Goal: Information Seeking & Learning: Learn about a topic

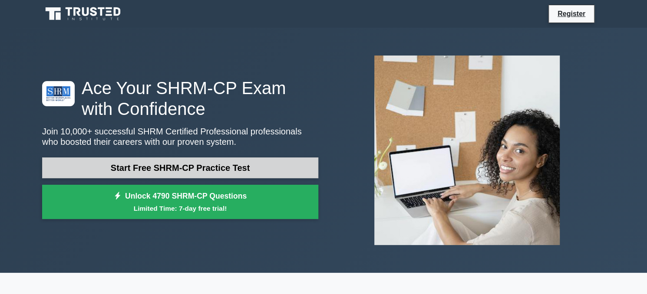
click at [234, 166] on link "Start Free SHRM-CP Practice Test" at bounding box center [180, 168] width 276 height 21
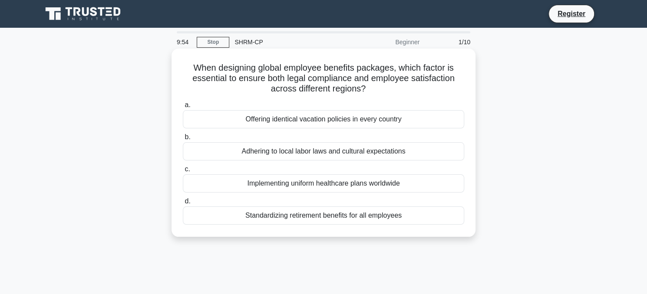
drag, startPoint x: 295, startPoint y: 70, endPoint x: 421, endPoint y: 89, distance: 126.8
click at [421, 89] on h5 "When designing global employee benefits packages, which factor is essential to …" at bounding box center [323, 79] width 283 height 32
click at [388, 149] on div "Adhering to local labor laws and cultural expectations" at bounding box center [323, 151] width 281 height 18
click at [183, 140] on input "b. Adhering to local labor laws and cultural expectations" at bounding box center [183, 138] width 0 height 6
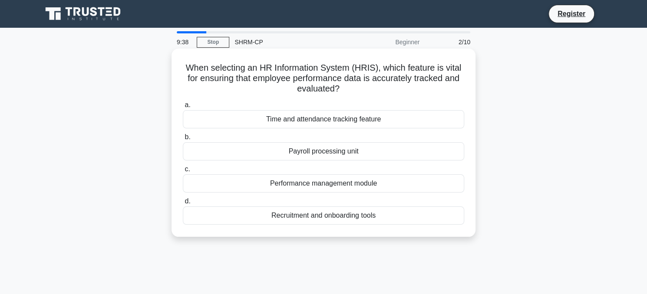
click at [352, 190] on div "Performance management module" at bounding box center [323, 184] width 281 height 18
click at [183, 172] on input "c. Performance management module" at bounding box center [183, 170] width 0 height 6
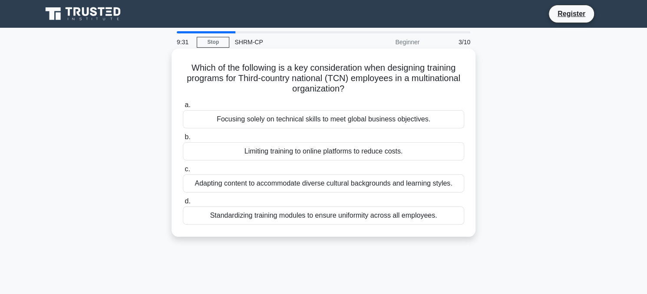
drag, startPoint x: 231, startPoint y: 69, endPoint x: 378, endPoint y: 96, distance: 148.8
click at [378, 96] on div "Which of the following is a key consideration when designing training programs …" at bounding box center [323, 143] width 297 height 182
click at [327, 188] on div "Adapting content to accommodate diverse cultural backgrounds and learning style…" at bounding box center [323, 184] width 281 height 18
click at [259, 188] on div "Adapting content to accommodate diverse cultural backgrounds and learning style…" at bounding box center [323, 184] width 281 height 18
click at [183, 172] on input "c. Adapting content to accommodate diverse cultural backgrounds and learning st…" at bounding box center [183, 170] width 0 height 6
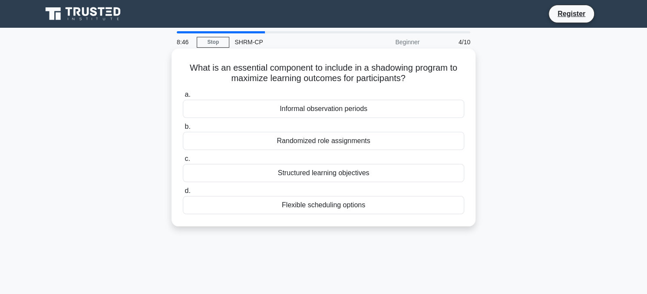
drag, startPoint x: 241, startPoint y: 68, endPoint x: 434, endPoint y: 83, distance: 194.2
click at [434, 83] on h5 "What is an essential component to include in a shadowing program to maximize le…" at bounding box center [323, 74] width 283 height 22
click at [358, 112] on div "Informal observation periods" at bounding box center [323, 109] width 281 height 18
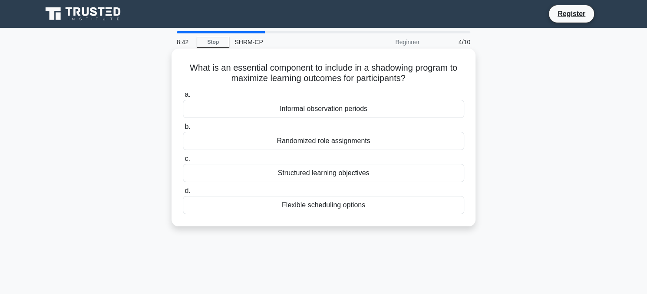
click at [183, 98] on input "a. Informal observation periods" at bounding box center [183, 95] width 0 height 6
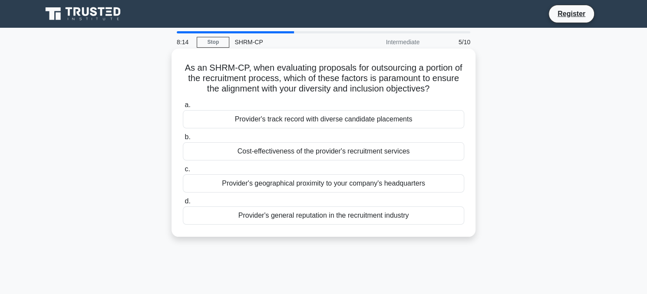
click at [346, 223] on div "Provider's general reputation in the recruitment industry" at bounding box center [323, 216] width 281 height 18
click at [183, 205] on input "d. Provider's general reputation in the recruitment industry" at bounding box center [183, 202] width 0 height 6
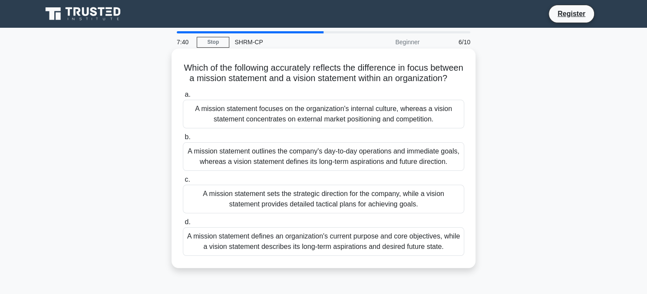
click at [353, 248] on div "A mission statement defines an organization's current purpose and core objectiv…" at bounding box center [323, 242] width 281 height 29
click at [183, 225] on input "d. A mission statement defines an organization's current purpose and core objec…" at bounding box center [183, 223] width 0 height 6
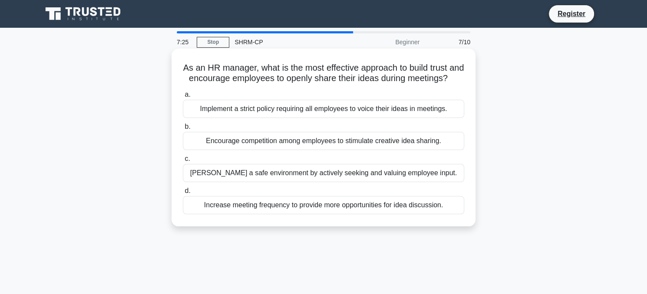
click at [264, 182] on div "[PERSON_NAME] a safe environment by actively seeking and valuing employee input." at bounding box center [323, 173] width 281 height 18
click at [183, 162] on input "[PERSON_NAME] a safe environment by actively seeking and valuing employee input." at bounding box center [183, 159] width 0 height 6
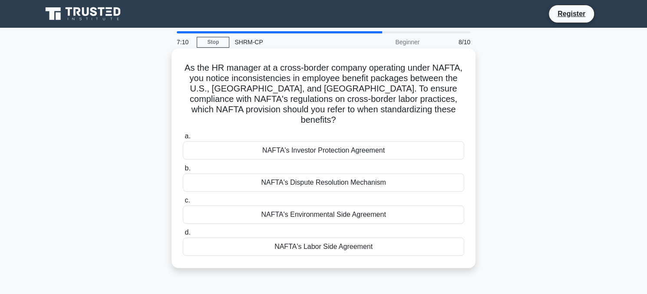
click at [306, 238] on div "NAFTA's Labor Side Agreement" at bounding box center [323, 247] width 281 height 18
click at [183, 235] on input "d. NAFTA's Labor Side Agreement" at bounding box center [183, 233] width 0 height 6
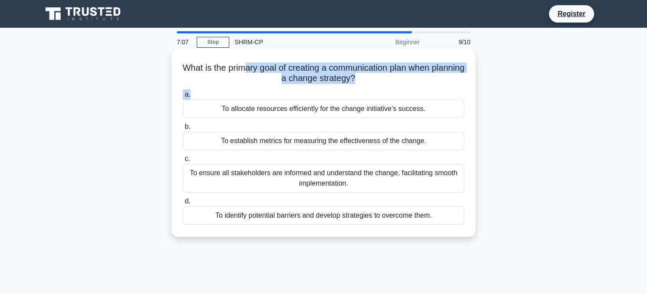
drag, startPoint x: 257, startPoint y: 68, endPoint x: 389, endPoint y: 87, distance: 133.4
click at [389, 87] on div "What is the primary goal of creating a communication plan when planning a chang…" at bounding box center [323, 143] width 297 height 182
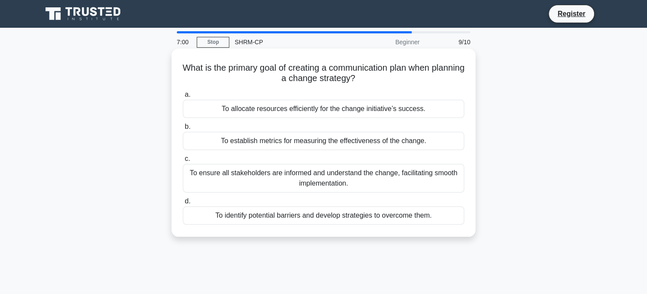
click at [332, 179] on div "To ensure all stakeholders are informed and understand the change, facilitating…" at bounding box center [323, 178] width 281 height 29
click at [183, 162] on input "c. To ensure all stakeholders are informed and understand the change, facilitat…" at bounding box center [183, 159] width 0 height 6
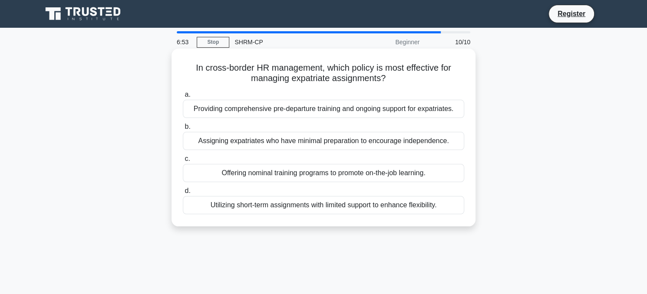
drag, startPoint x: 262, startPoint y: 75, endPoint x: 406, endPoint y: 86, distance: 144.2
click at [406, 86] on div "In cross-border HR management, which policy is most effective for managing expa…" at bounding box center [323, 137] width 297 height 171
click at [403, 107] on div "Providing comprehensive pre-departure training and ongoing support for expatria…" at bounding box center [323, 109] width 281 height 18
click at [183, 98] on input "a. Providing comprehensive pre-departure training and ongoing support for expat…" at bounding box center [183, 95] width 0 height 6
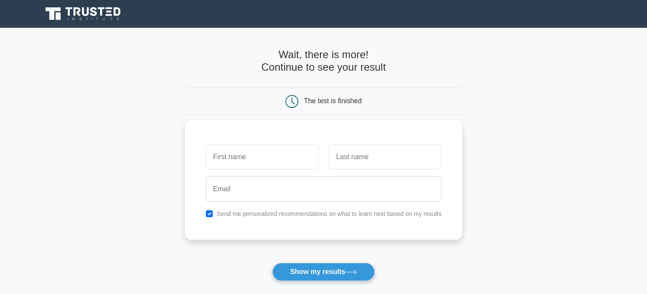
click at [261, 157] on input "text" at bounding box center [262, 157] width 112 height 25
type input "Anca"
click at [359, 159] on input "text" at bounding box center [385, 157] width 112 height 25
type input "Morozan"
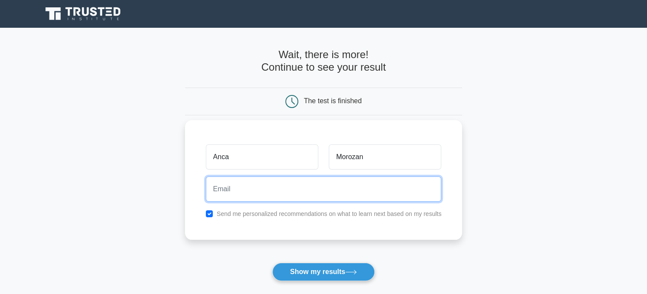
click at [290, 194] on input "email" at bounding box center [324, 189] width 236 height 25
type input "[EMAIL_ADDRESS][DOMAIN_NAME]"
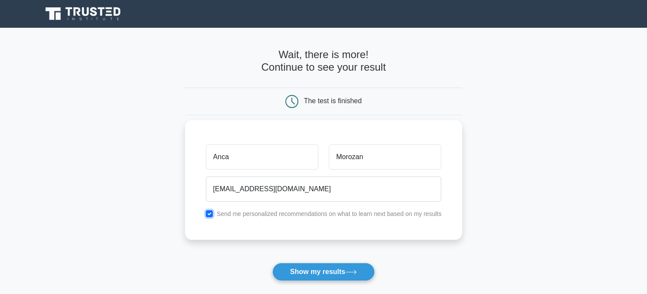
click at [207, 214] on input "checkbox" at bounding box center [209, 214] width 7 height 7
checkbox input "false"
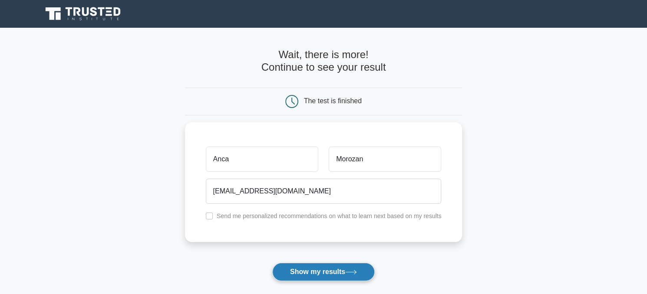
click at [301, 269] on button "Show my results" at bounding box center [323, 272] width 102 height 18
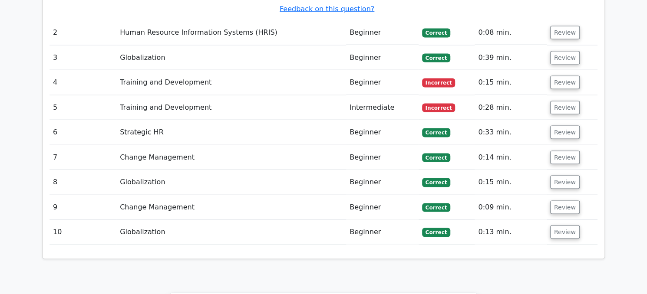
scroll to position [1066, 0]
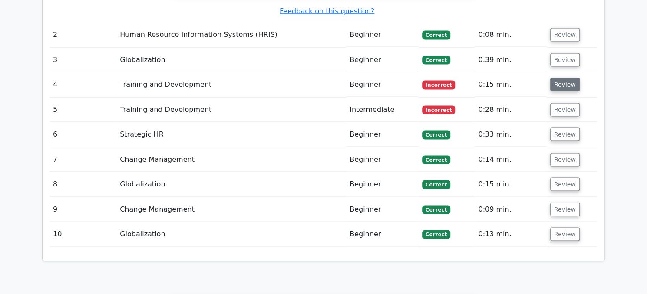
click at [558, 78] on button "Review" at bounding box center [565, 84] width 30 height 13
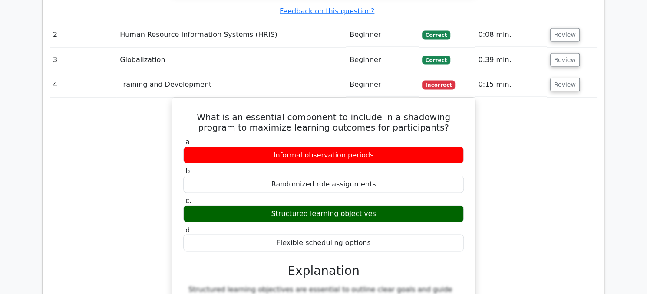
scroll to position [1324, 0]
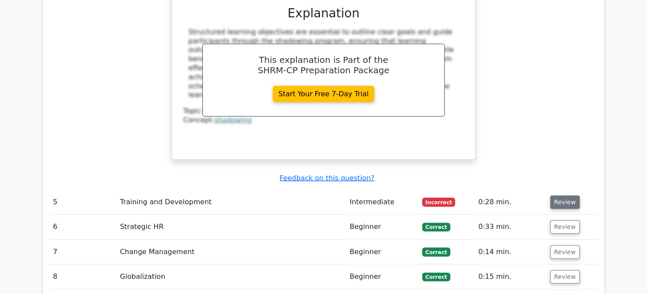
click at [557, 196] on button "Review" at bounding box center [565, 202] width 30 height 13
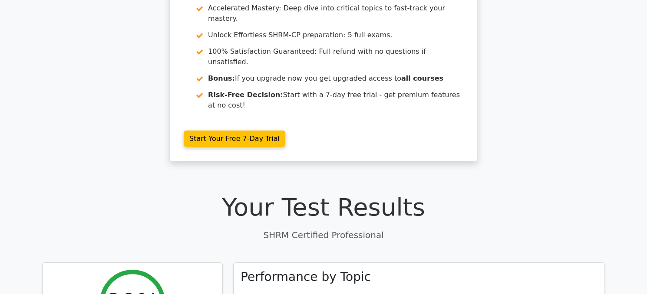
scroll to position [0, 0]
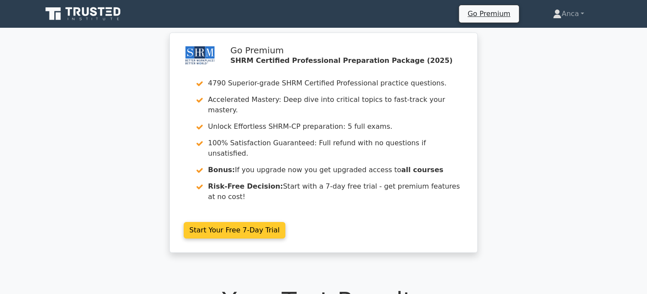
click at [226, 222] on link "Start Your Free 7-Day Trial" at bounding box center [235, 230] width 102 height 17
